Goal: Task Accomplishment & Management: Use online tool/utility

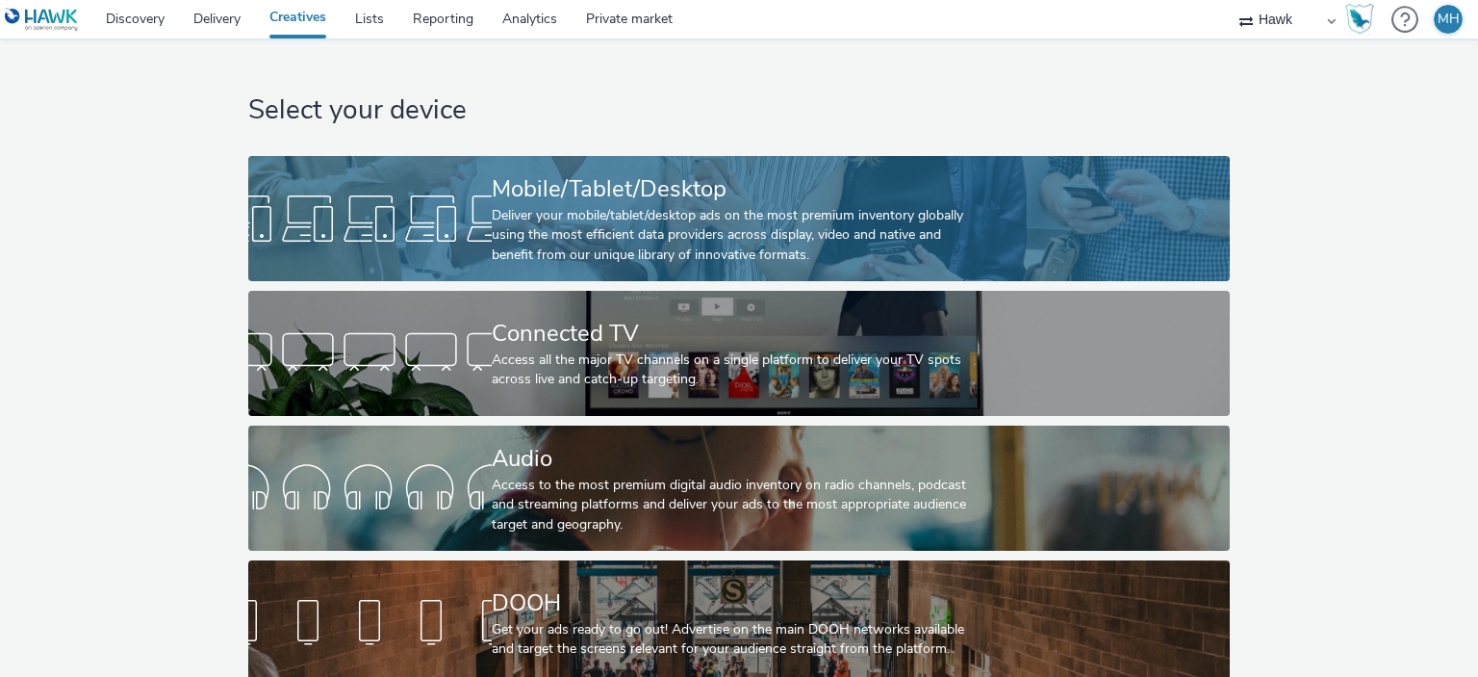
click at [650, 220] on div "Deliver your mobile/tablet/desktop ads on the most premium inventory globally u…" at bounding box center [735, 235] width 487 height 59
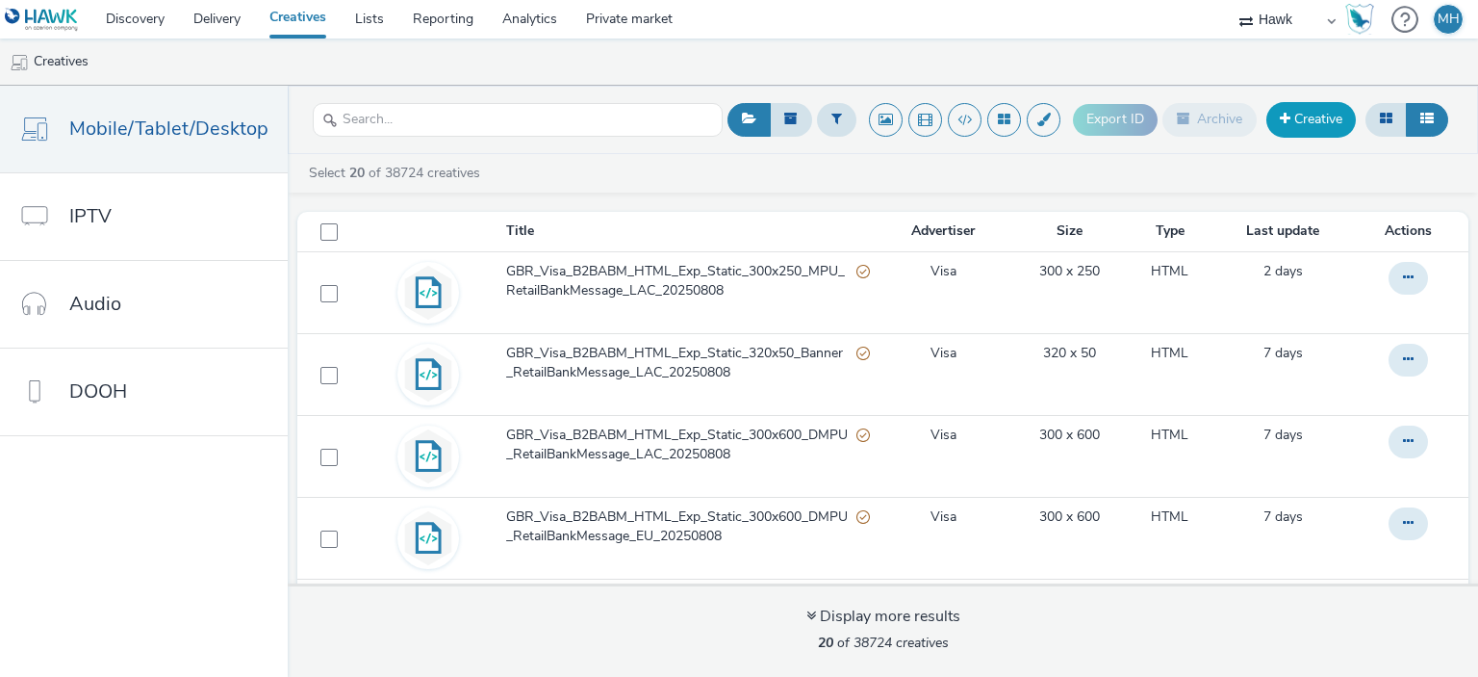
click at [1336, 112] on link "Creative" at bounding box center [1312, 119] width 90 height 35
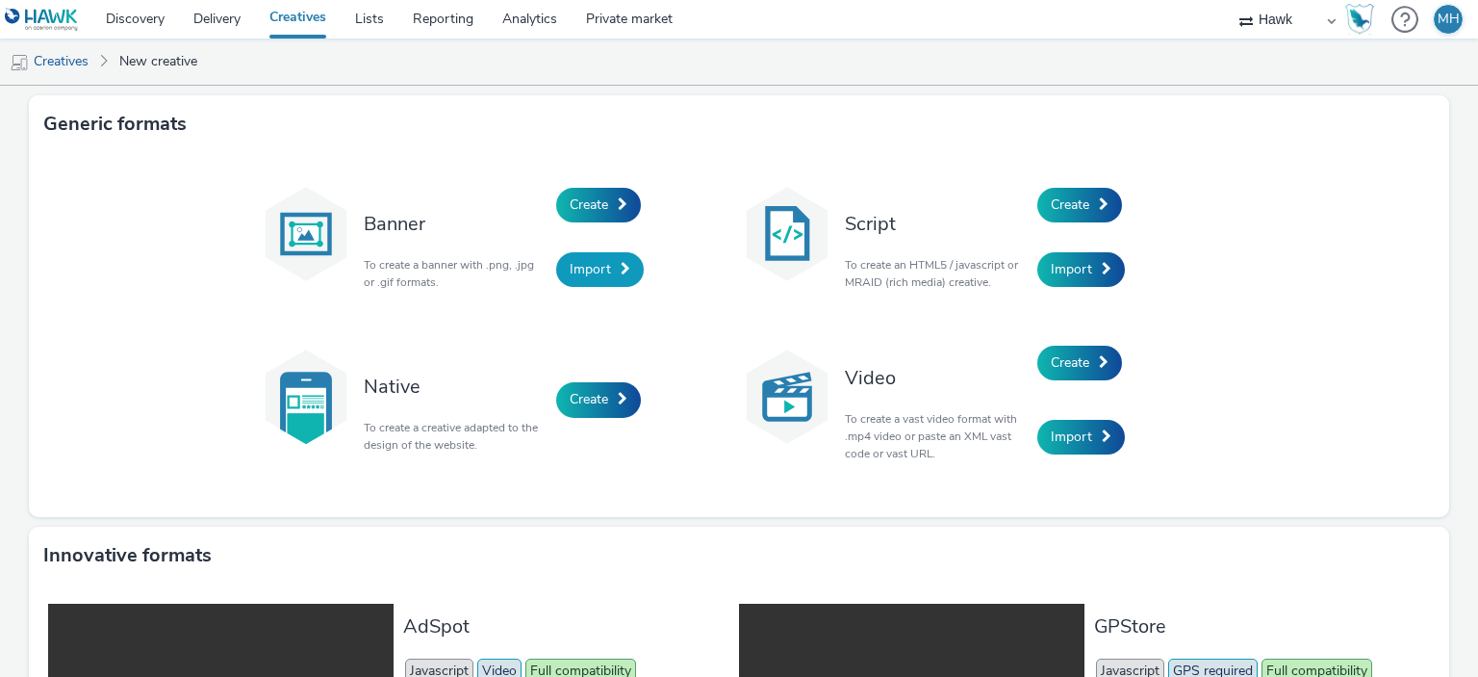
click at [589, 265] on span "Import" at bounding box center [590, 269] width 41 height 18
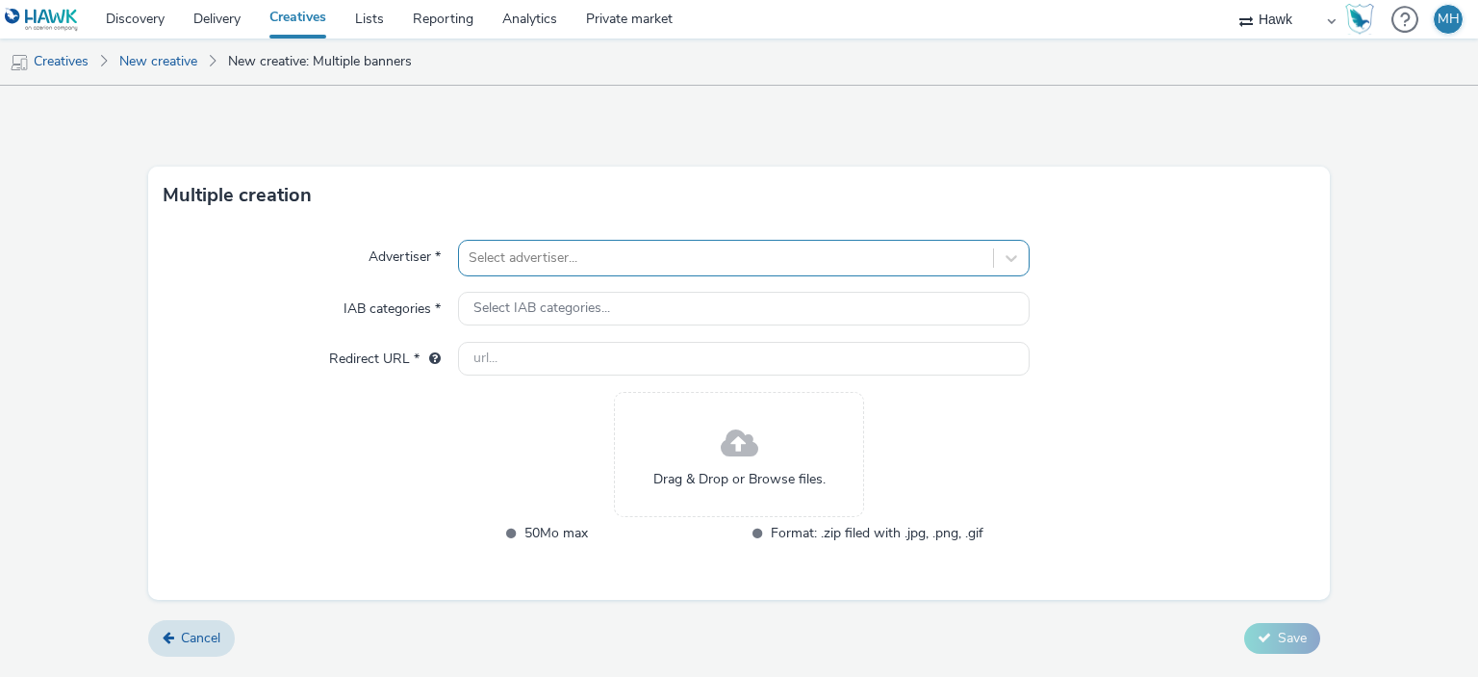
click at [571, 255] on div at bounding box center [726, 257] width 514 height 23
type input "Wella"
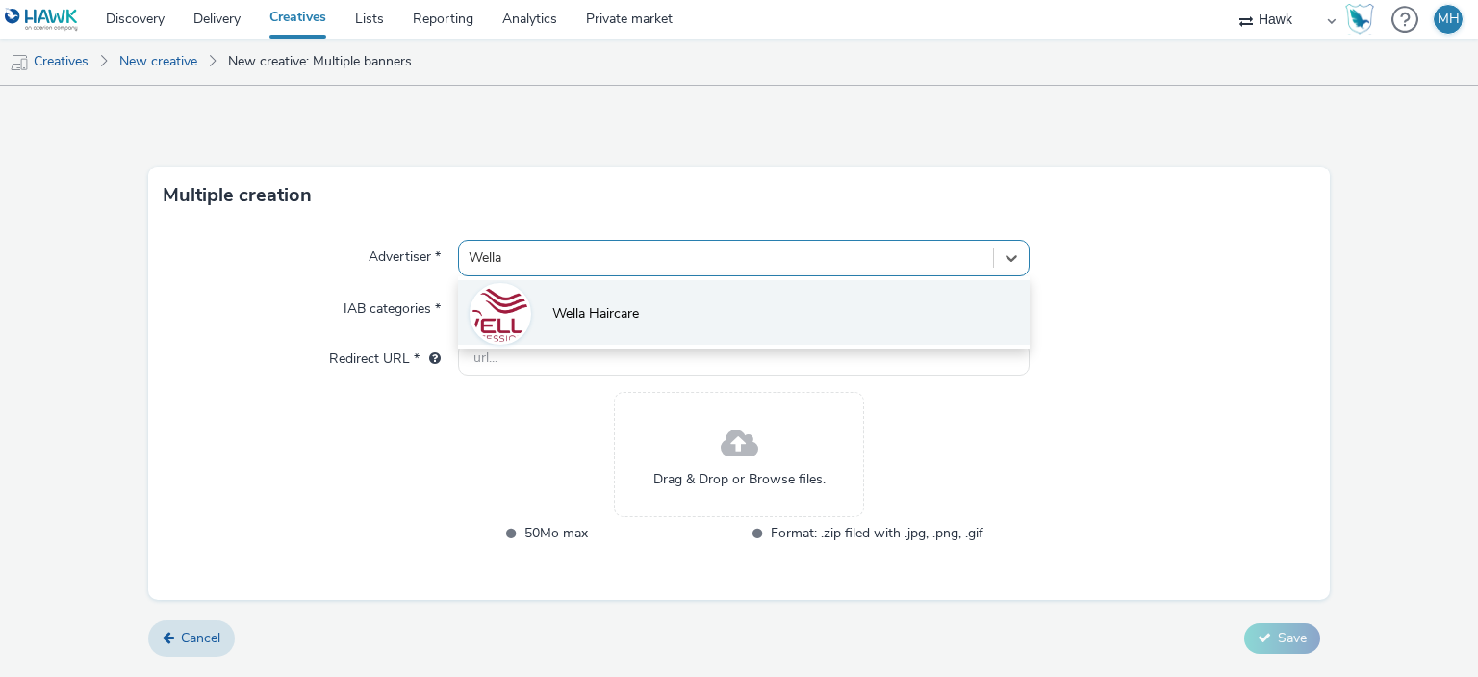
click at [597, 311] on span "Wella Haircare" at bounding box center [595, 313] width 87 height 19
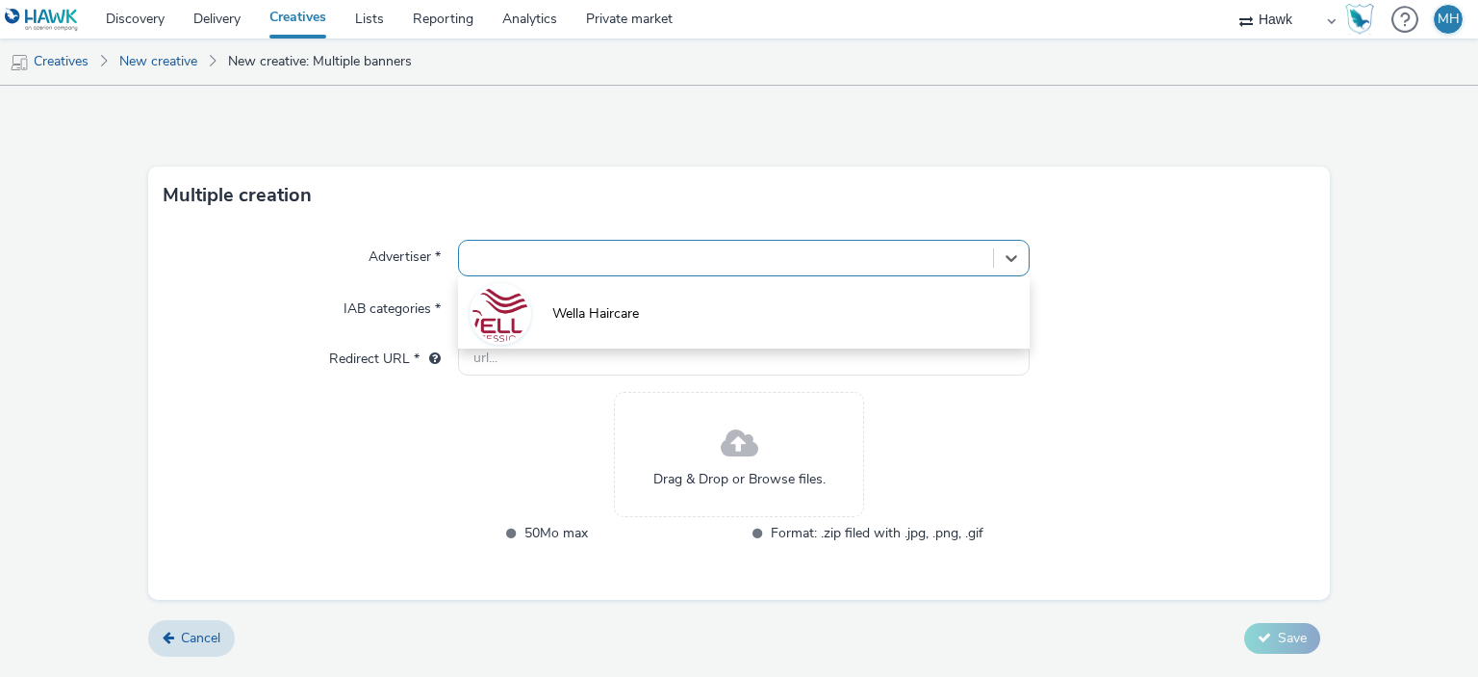
type input "[URL][DOMAIN_NAME]"
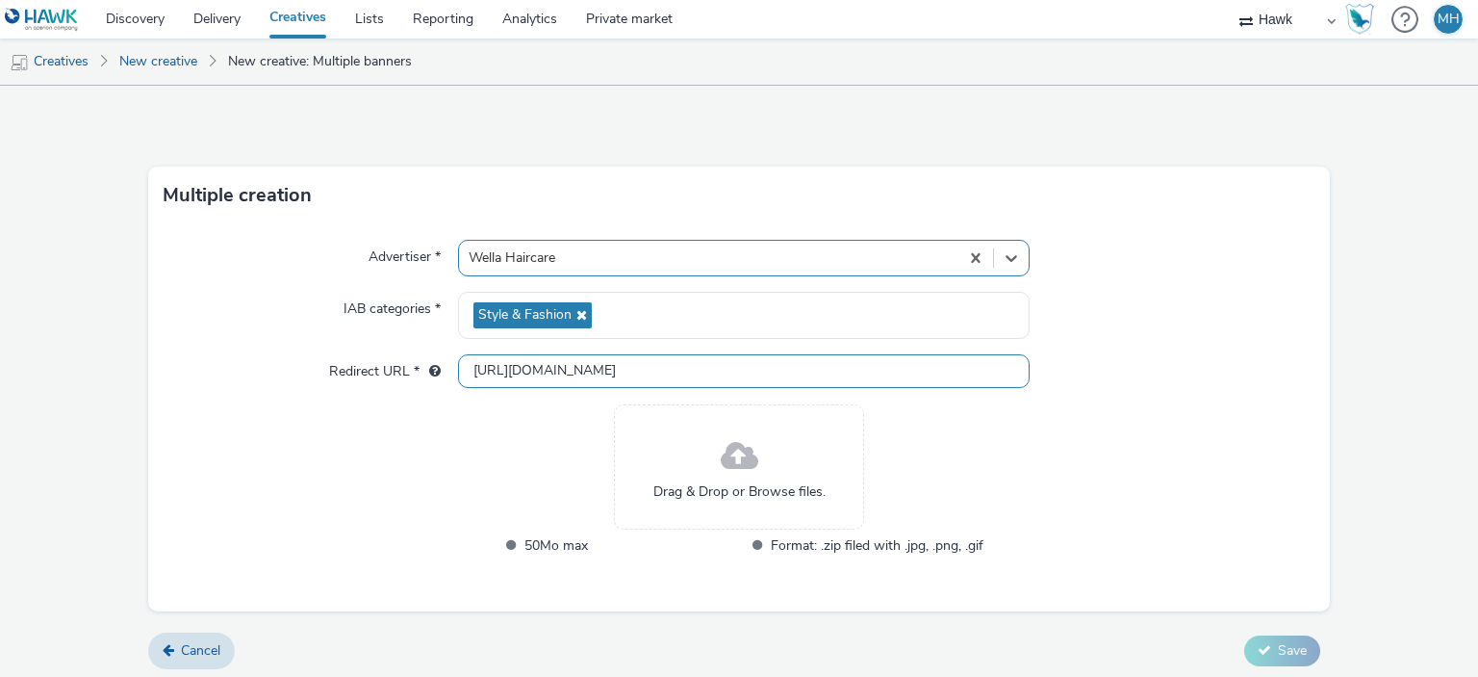
click at [648, 370] on input "[URL][DOMAIN_NAME]" at bounding box center [743, 371] width 571 height 34
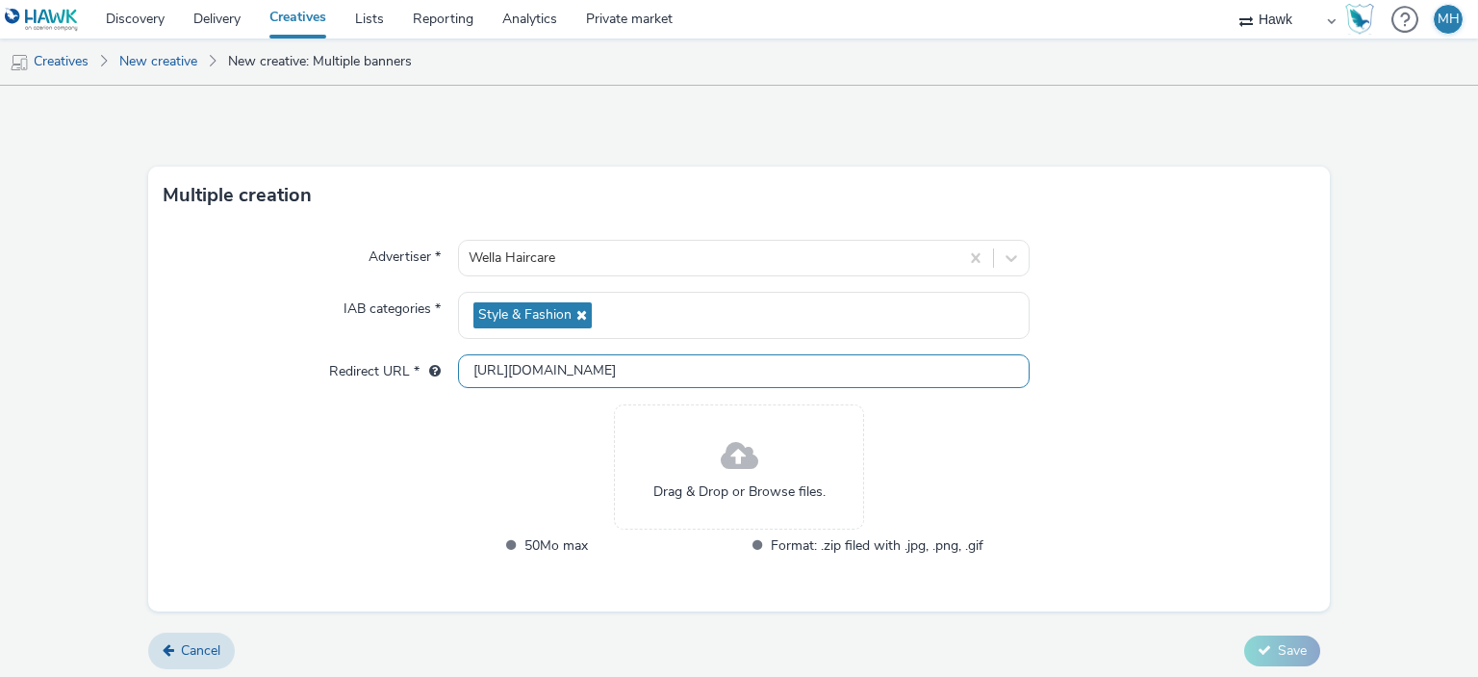
scroll to position [5, 0]
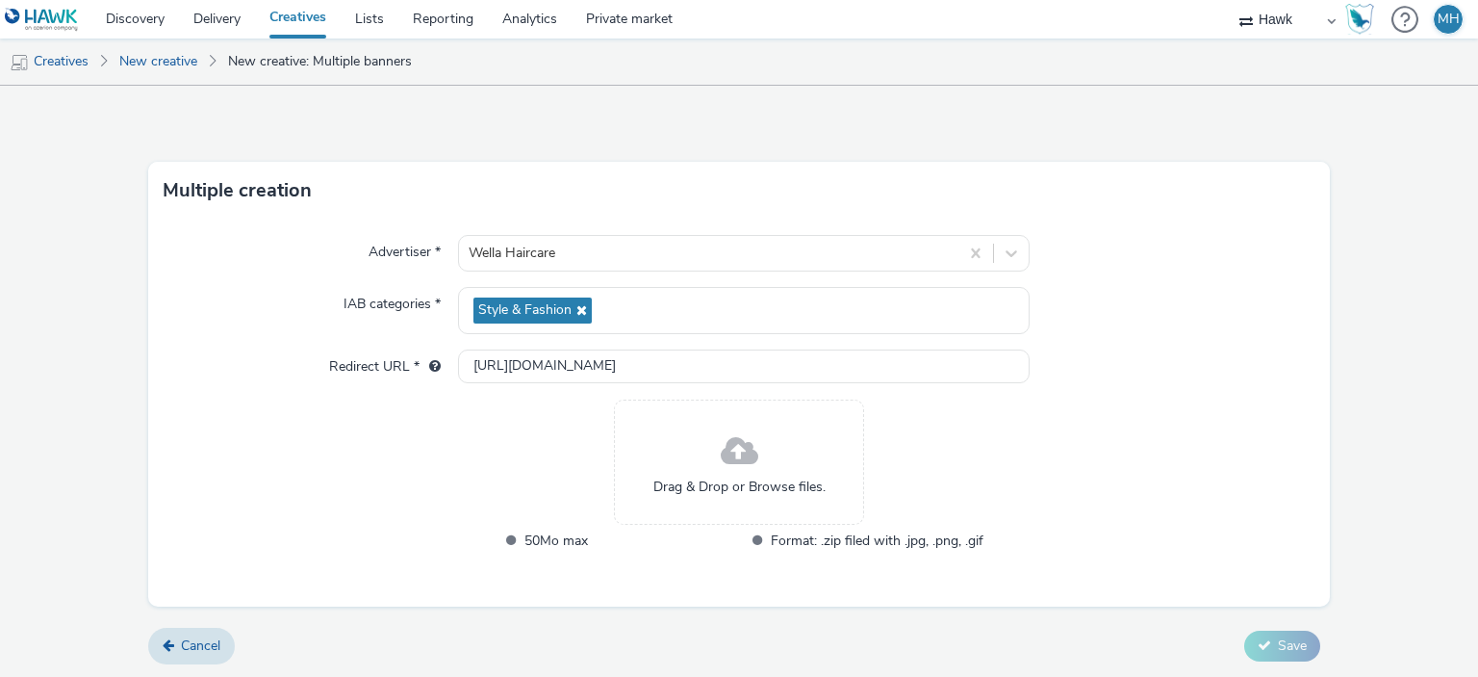
click at [686, 473] on div "Drag & Drop or Browse files." at bounding box center [739, 461] width 250 height 125
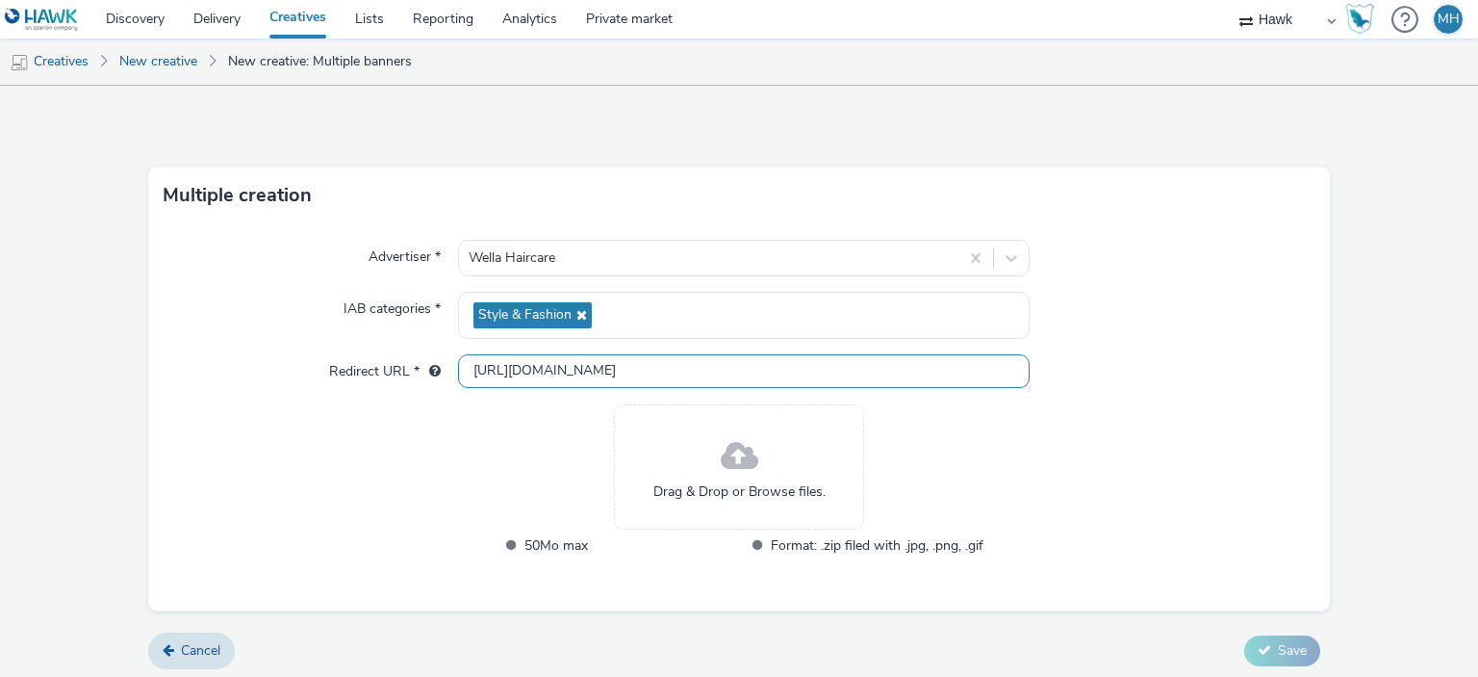
scroll to position [0, 0]
click at [645, 372] on input "[URL][DOMAIN_NAME]" at bounding box center [743, 371] width 571 height 34
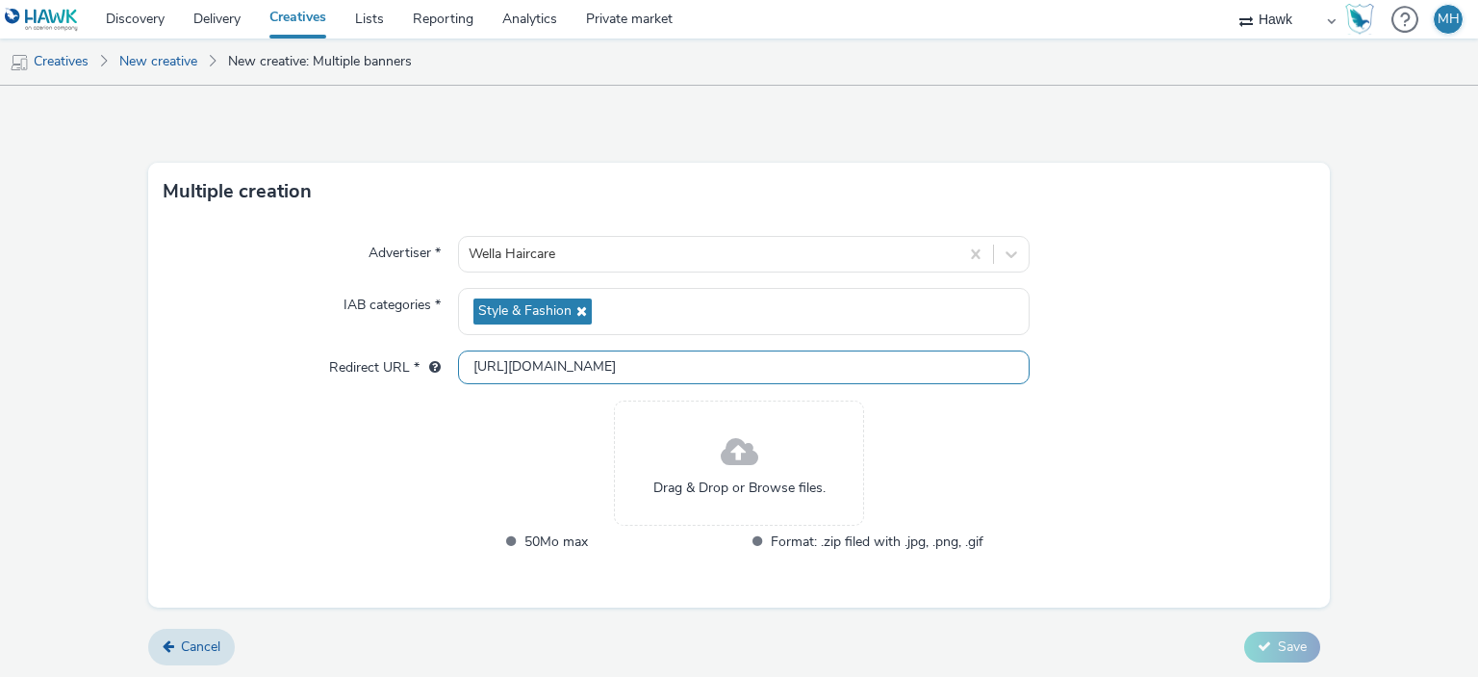
scroll to position [5, 0]
click at [196, 654] on link "Cancel" at bounding box center [191, 646] width 87 height 37
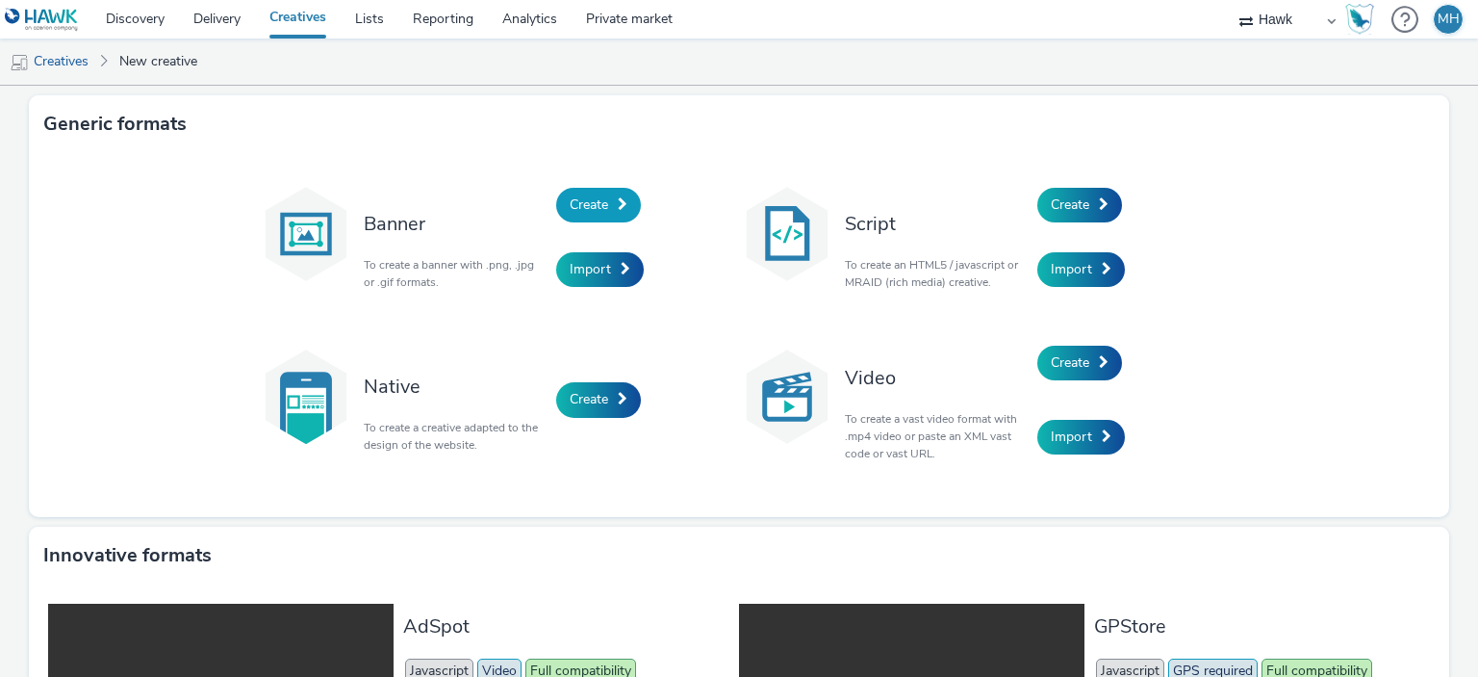
click at [578, 216] on link "Create" at bounding box center [598, 205] width 85 height 35
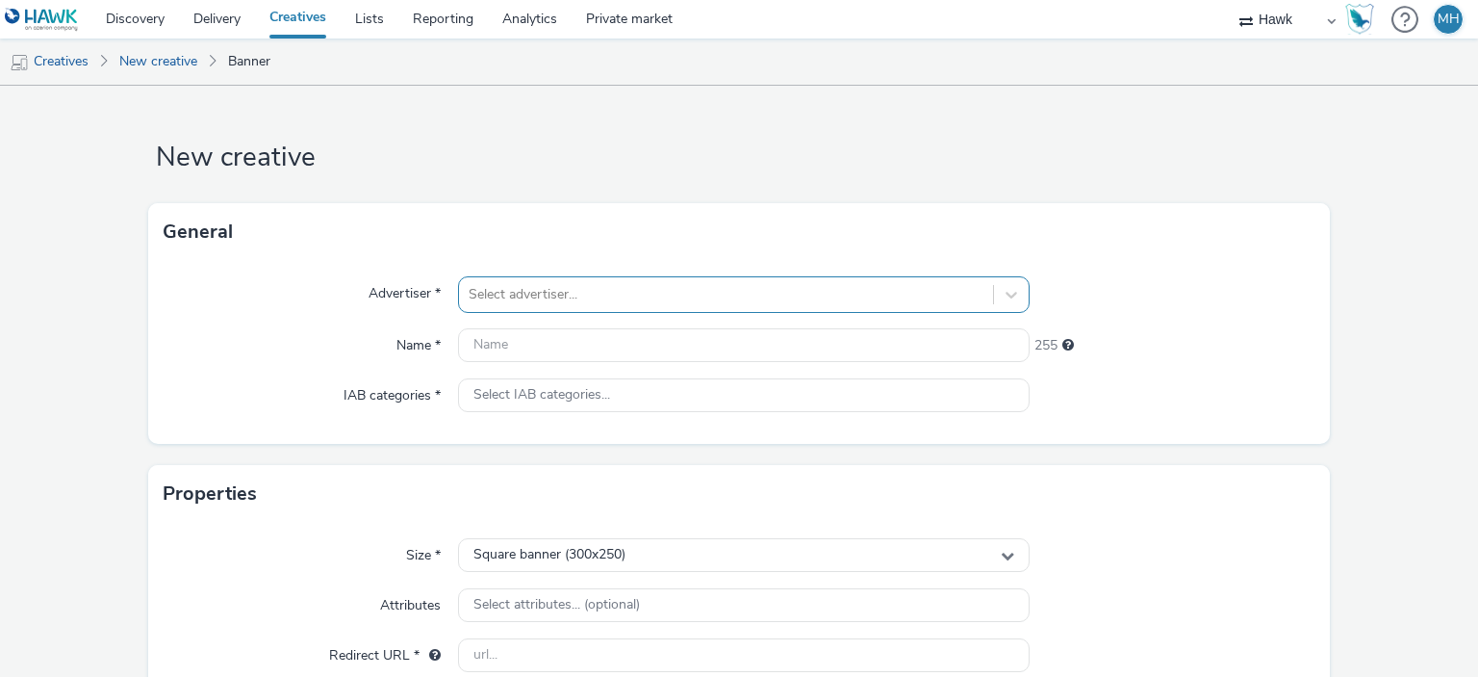
click at [525, 295] on div "Select advertiser..." at bounding box center [743, 294] width 571 height 37
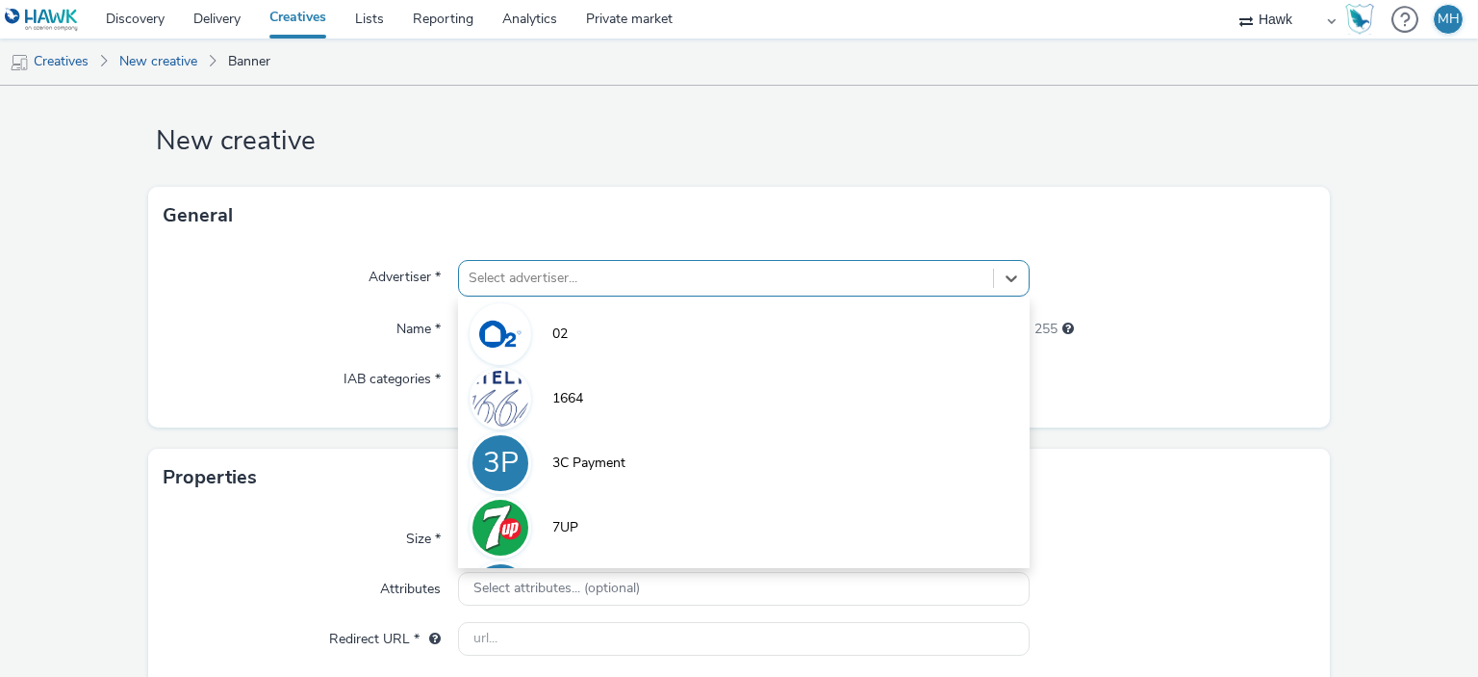
scroll to position [17, 0]
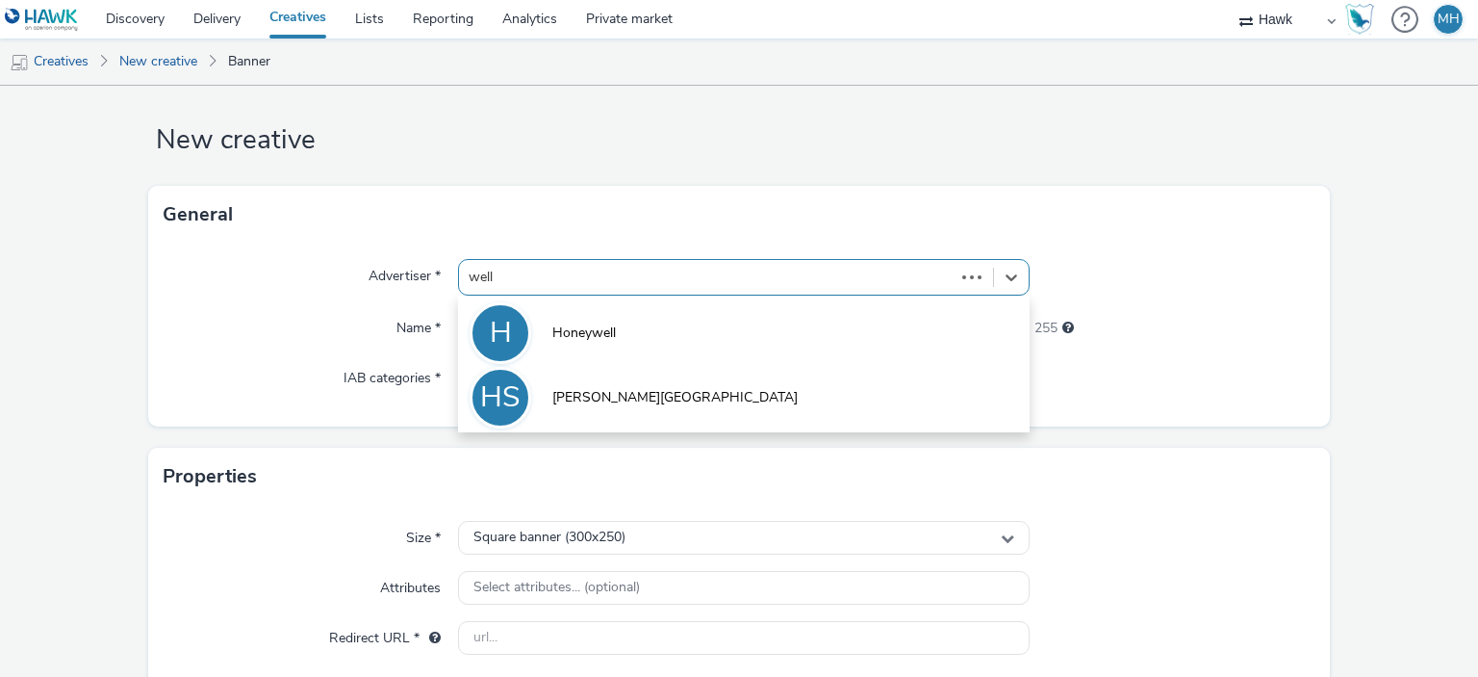
type input "wella"
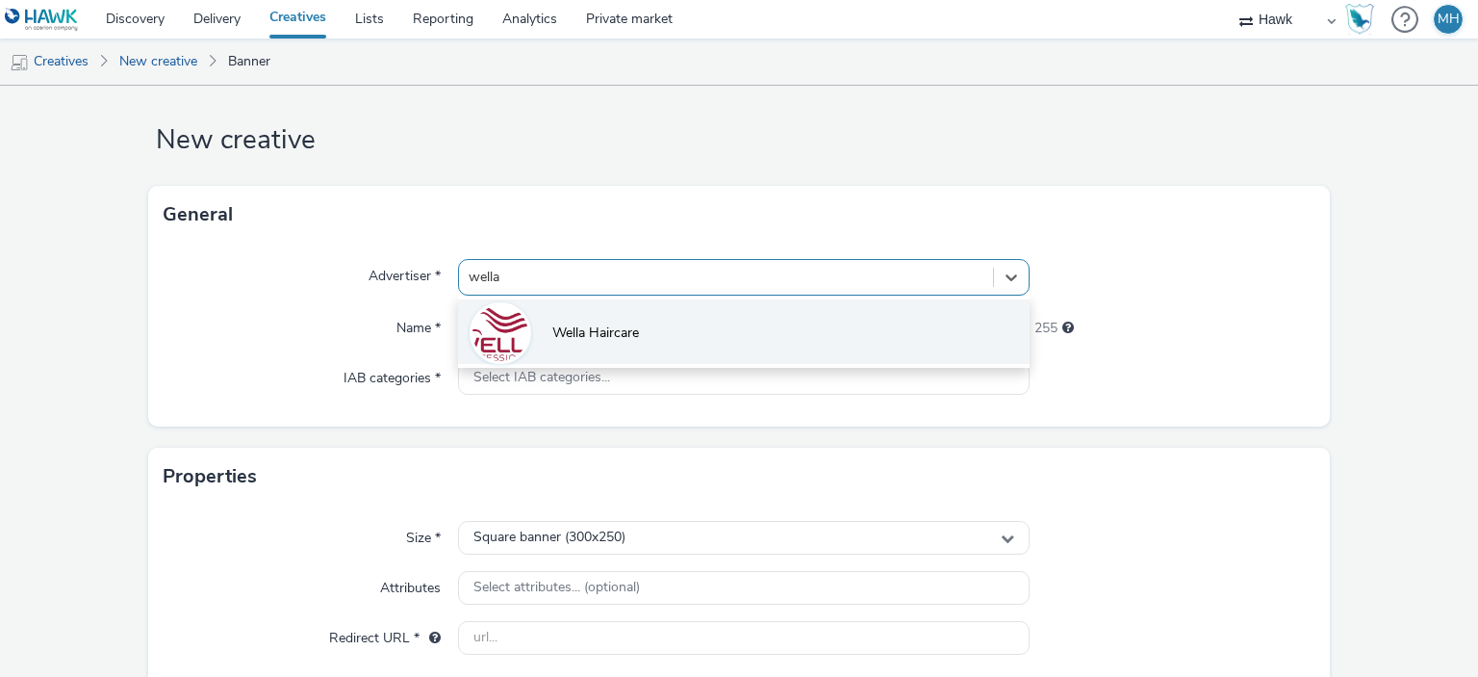
click at [554, 330] on span "Wella Haircare" at bounding box center [595, 332] width 87 height 19
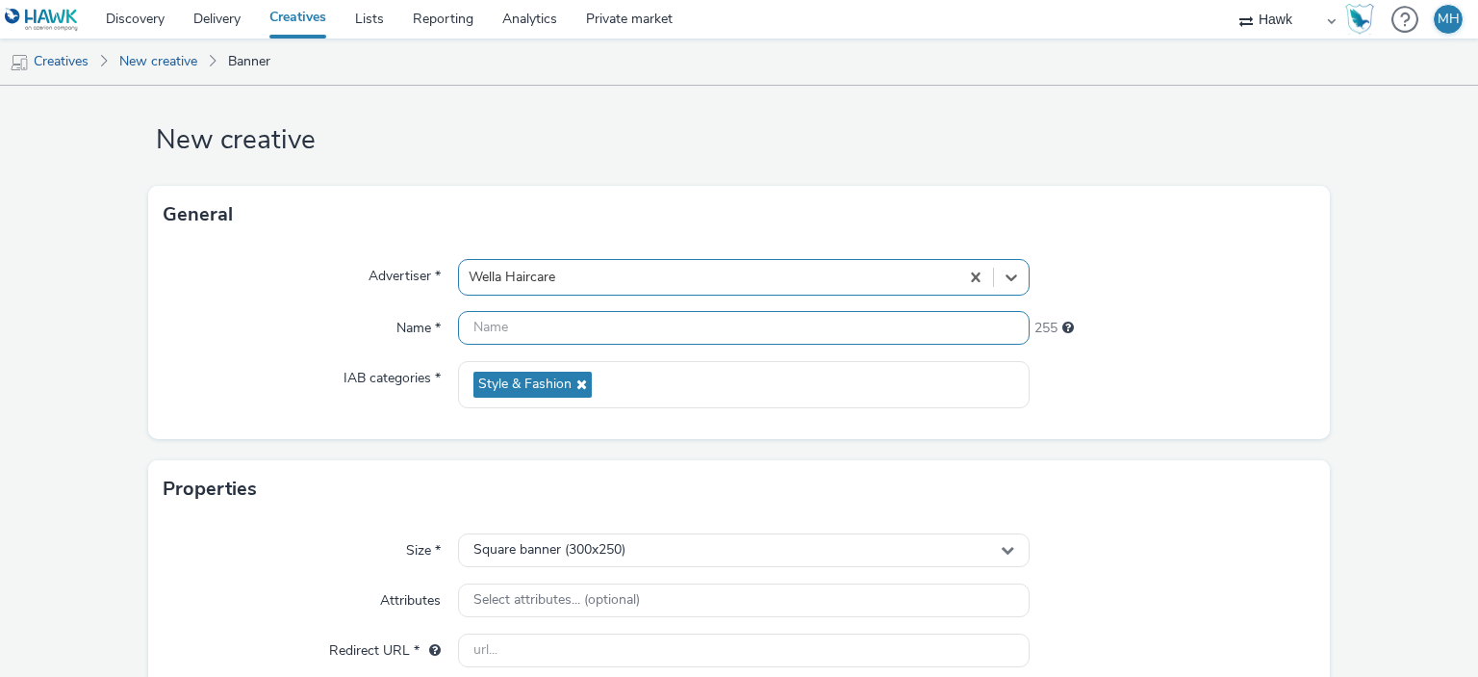
click at [565, 335] on input "text" at bounding box center [743, 328] width 571 height 34
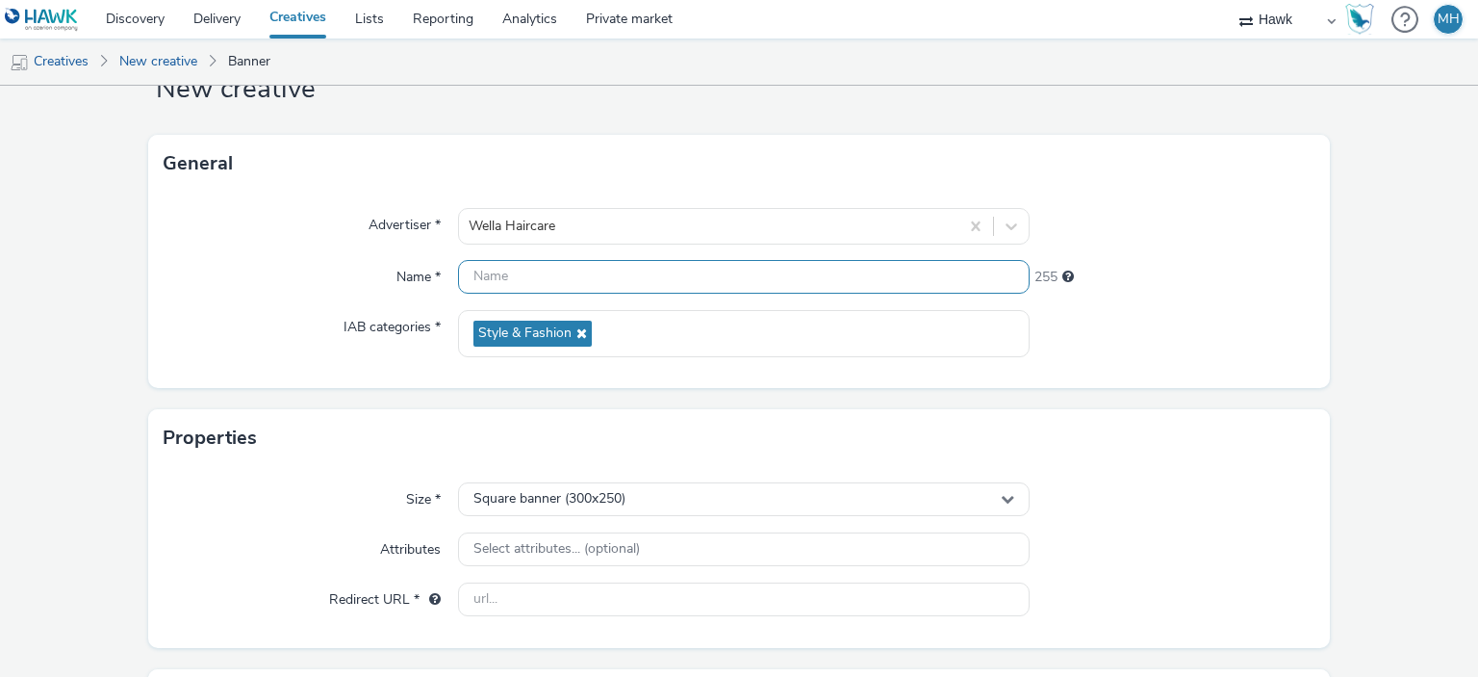
scroll to position [0, 0]
